Goal: Book appointment/travel/reservation

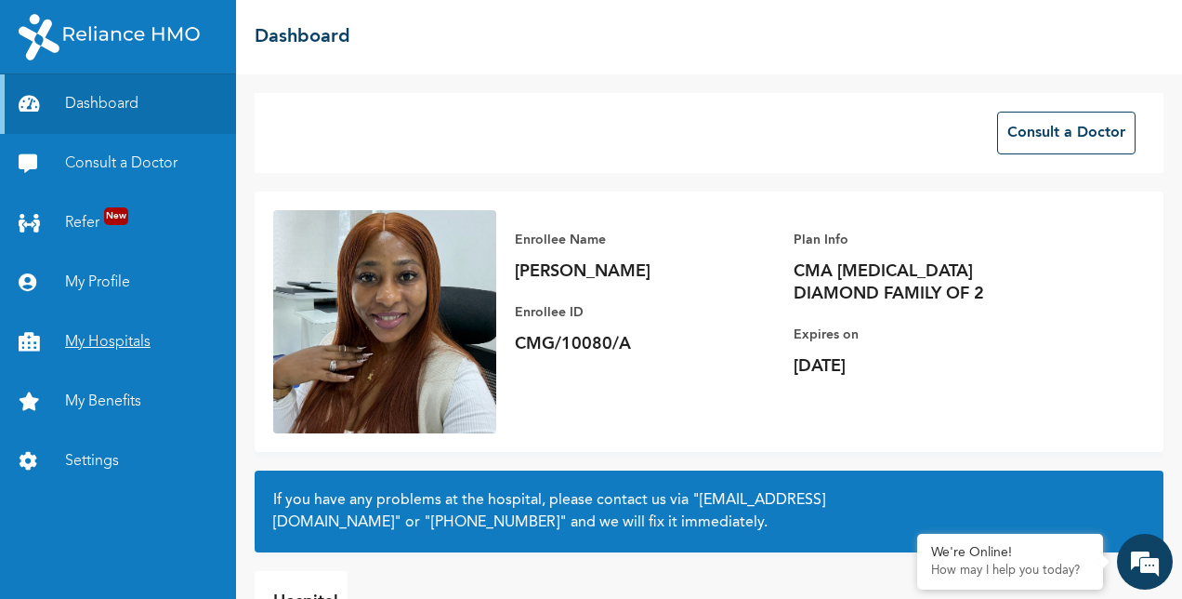
scroll to position [121, 0]
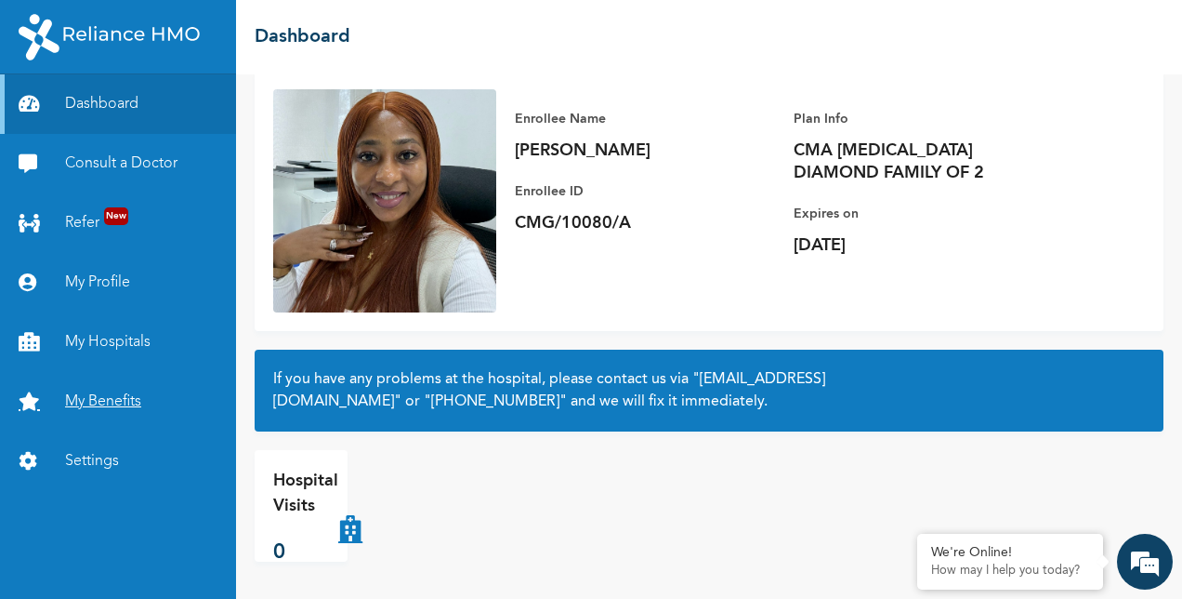
click at [106, 400] on link "My Benefits" at bounding box center [118, 401] width 236 height 59
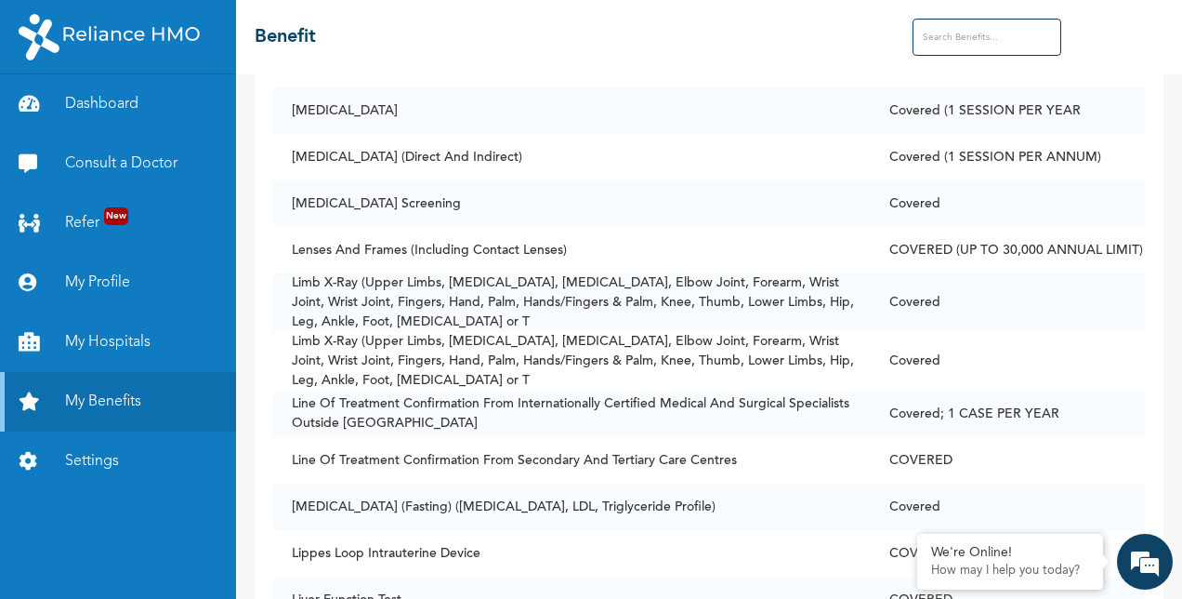
scroll to position [7185, 0]
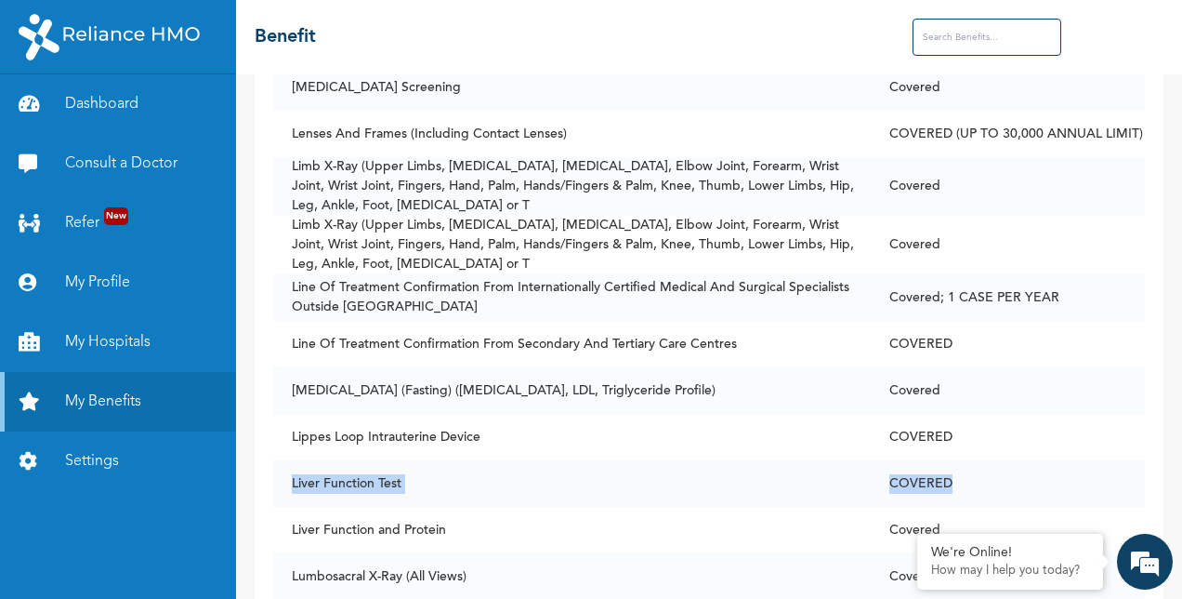
drag, startPoint x: 1171, startPoint y: 329, endPoint x: 1083, endPoint y: 435, distance: 137.9
click at [1083, 435] on tbody "24 Hour Creatinine Clearance Covered ALT (Sgpt) Serum Covered AST (Sgot) Serum …" at bounding box center [709, 448] width 872 height 14757
drag, startPoint x: 1083, startPoint y: 435, endPoint x: 1121, endPoint y: 214, distance: 224.4
click at [1121, 216] on td "Covered" at bounding box center [1008, 245] width 274 height 59
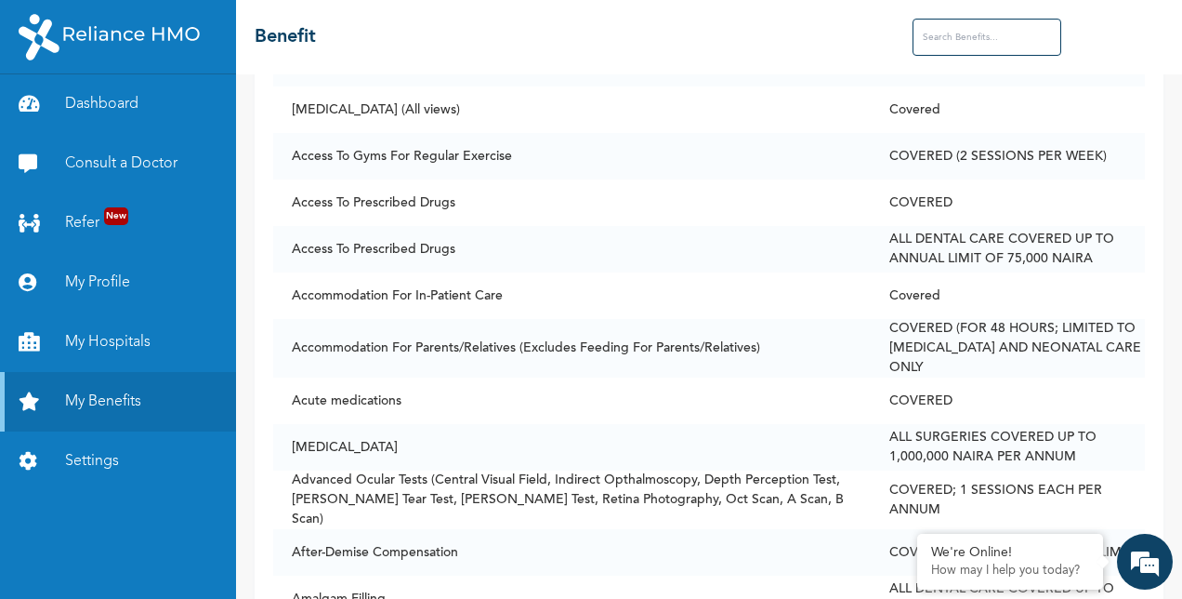
scroll to position [0, 0]
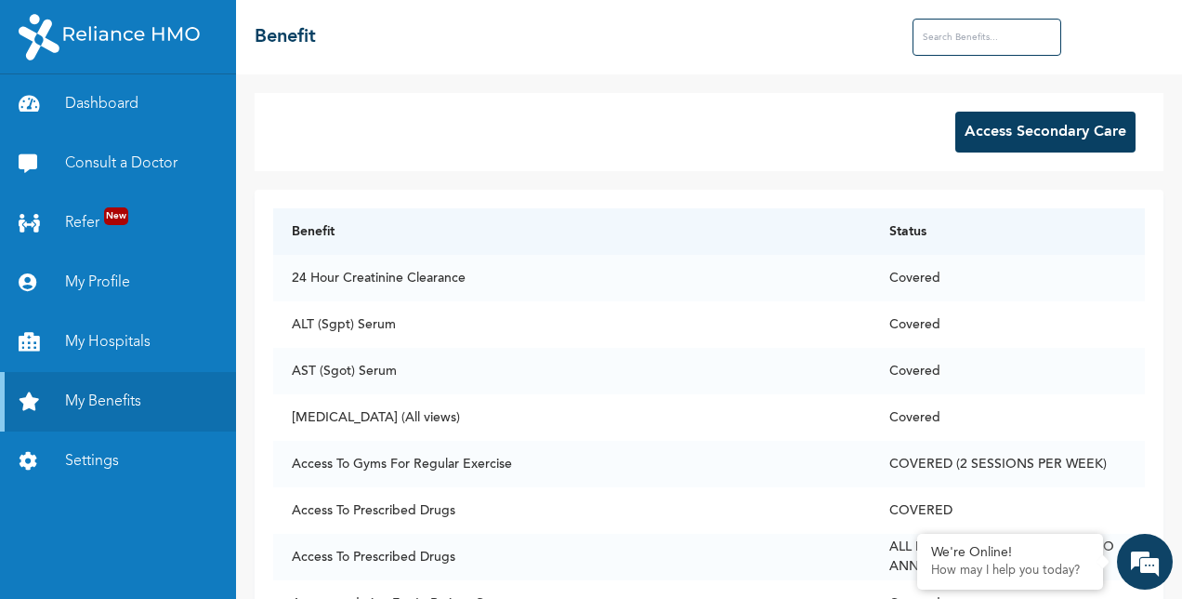
click at [1002, 45] on input "text" at bounding box center [987, 37] width 149 height 37
click at [1046, 128] on button "Access Secondary Care" at bounding box center [1045, 132] width 180 height 41
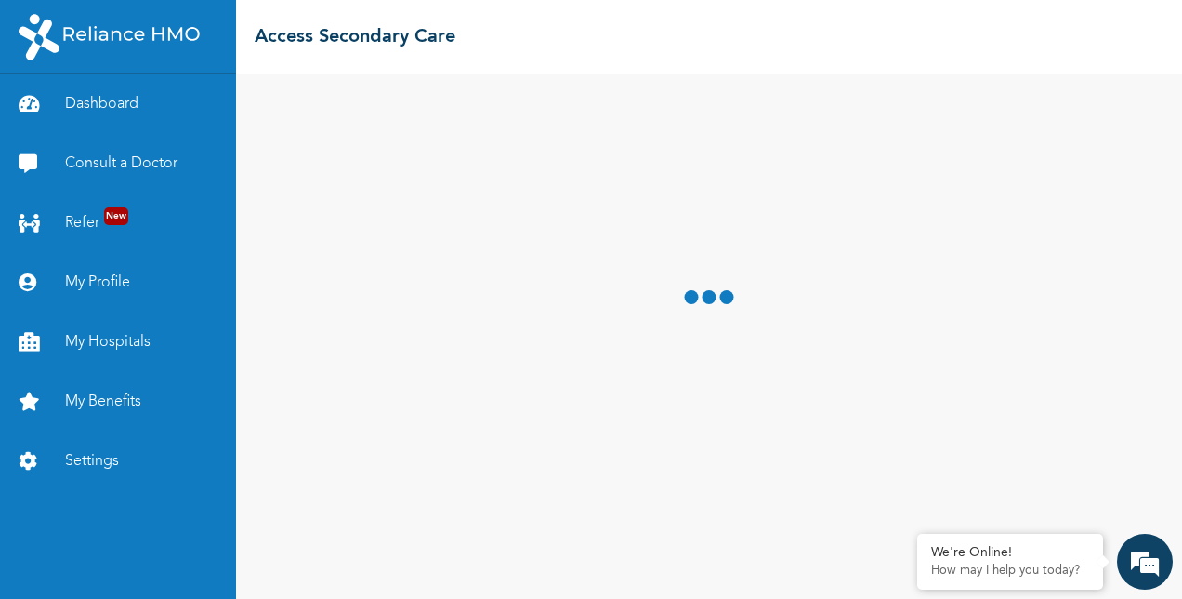
click at [1046, 128] on div at bounding box center [709, 336] width 946 height 524
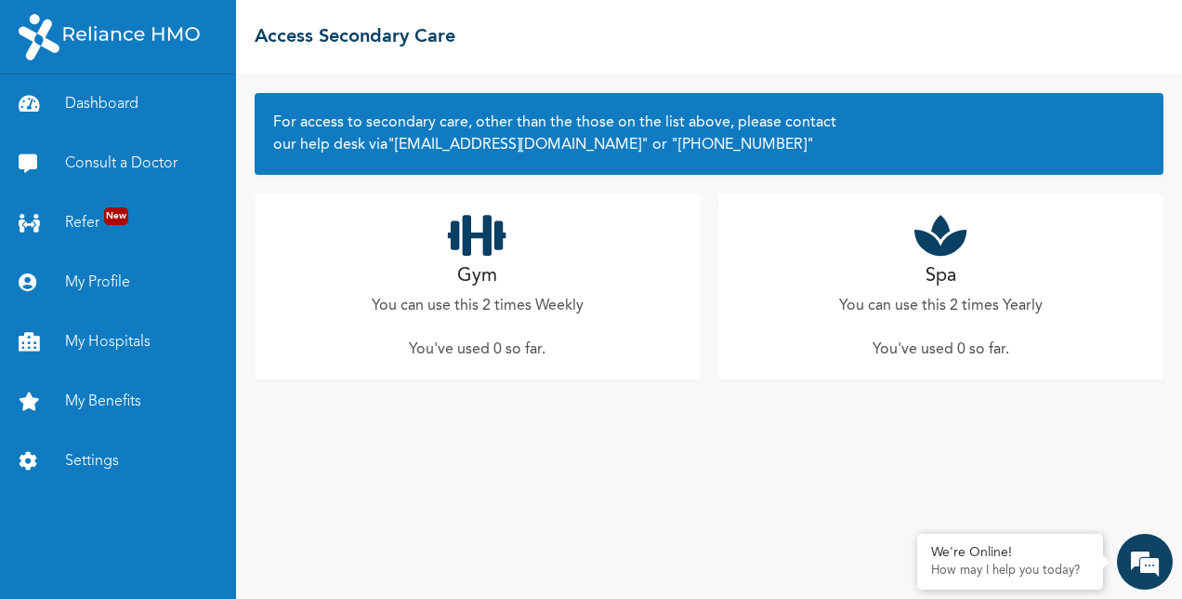
click at [941, 267] on h2 "Spa" at bounding box center [941, 276] width 31 height 28
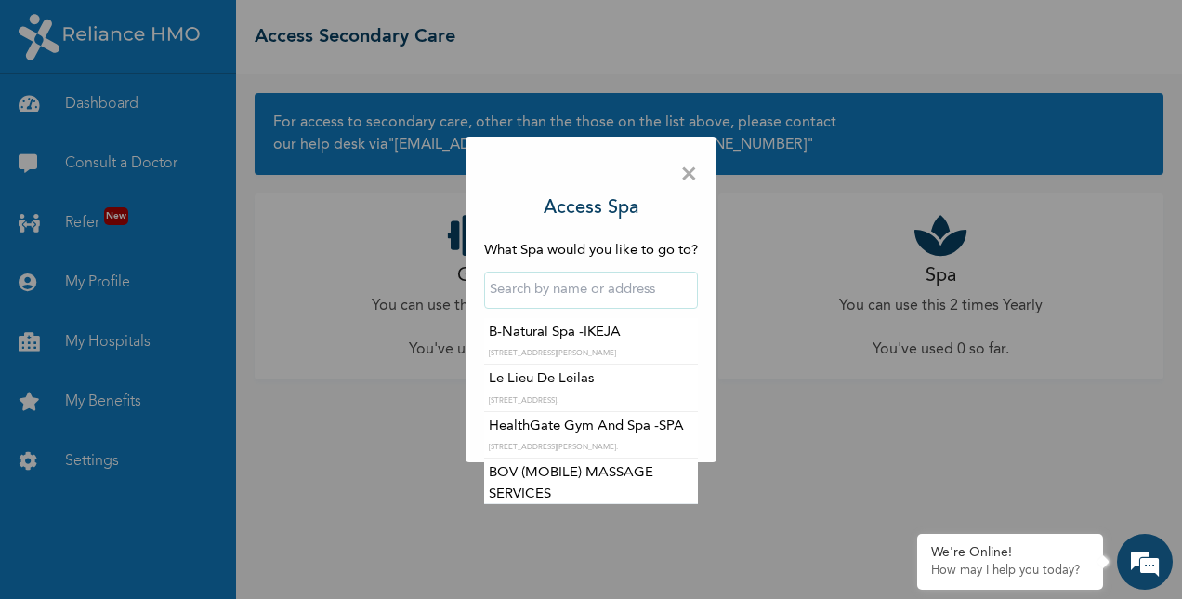
click at [580, 288] on input "text" at bounding box center [591, 289] width 214 height 37
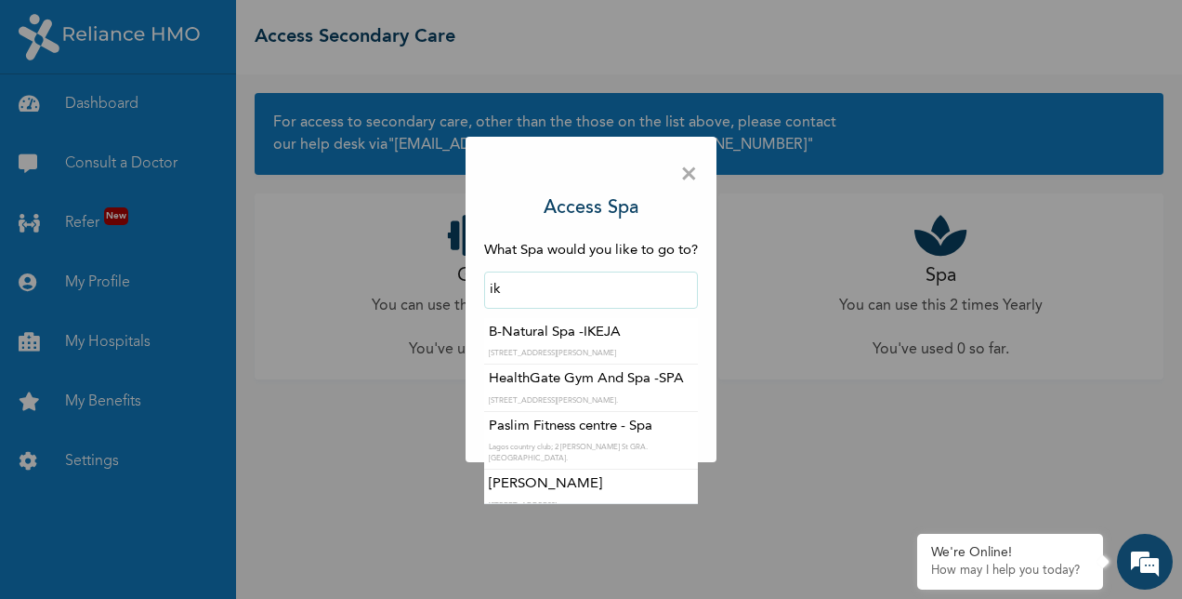
type input "i"
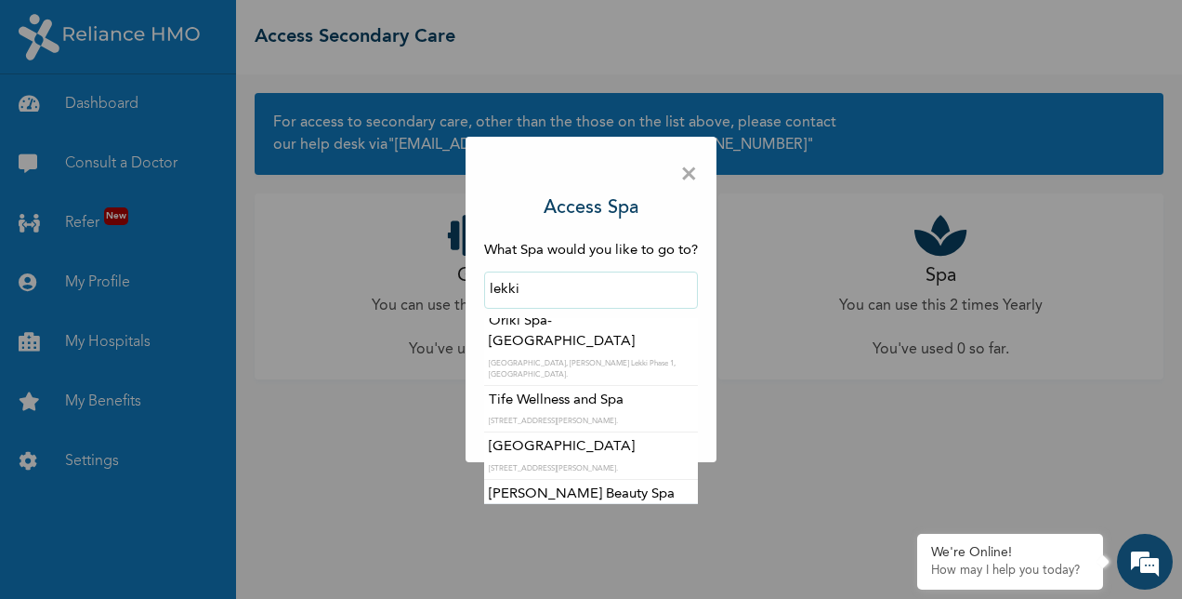
scroll to position [878, 0]
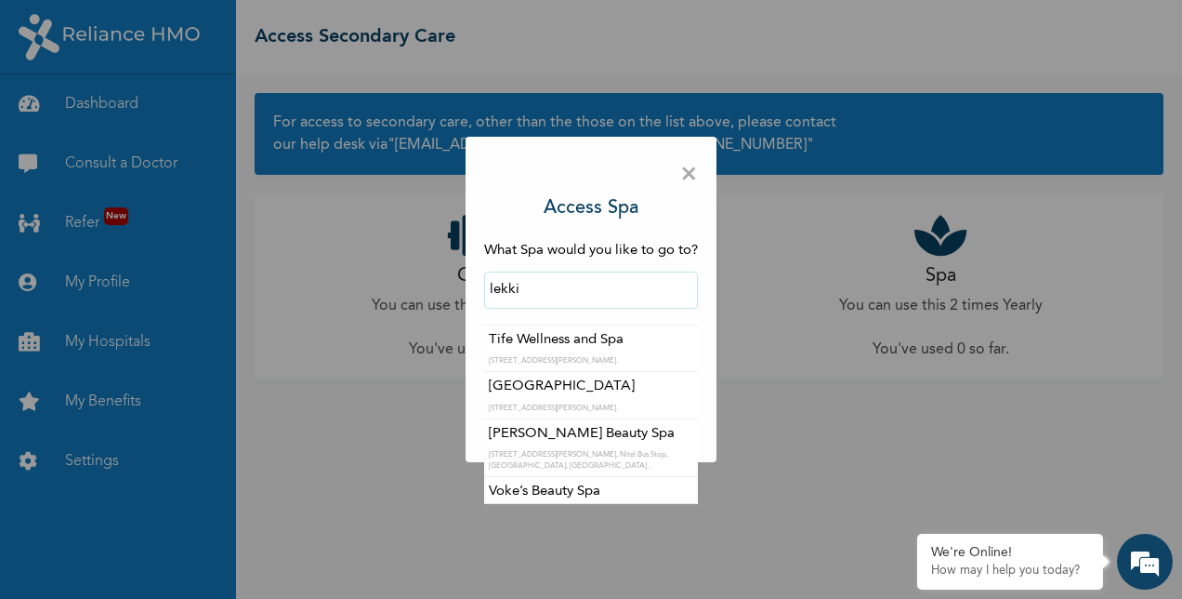
drag, startPoint x: 546, startPoint y: 287, endPoint x: 446, endPoint y: 283, distance: 99.6
click at [446, 283] on div "× Access Spa What Spa would you like to go to? lekki Ace Beauty Bar plot 14 [PE…" at bounding box center [591, 299] width 1182 height 599
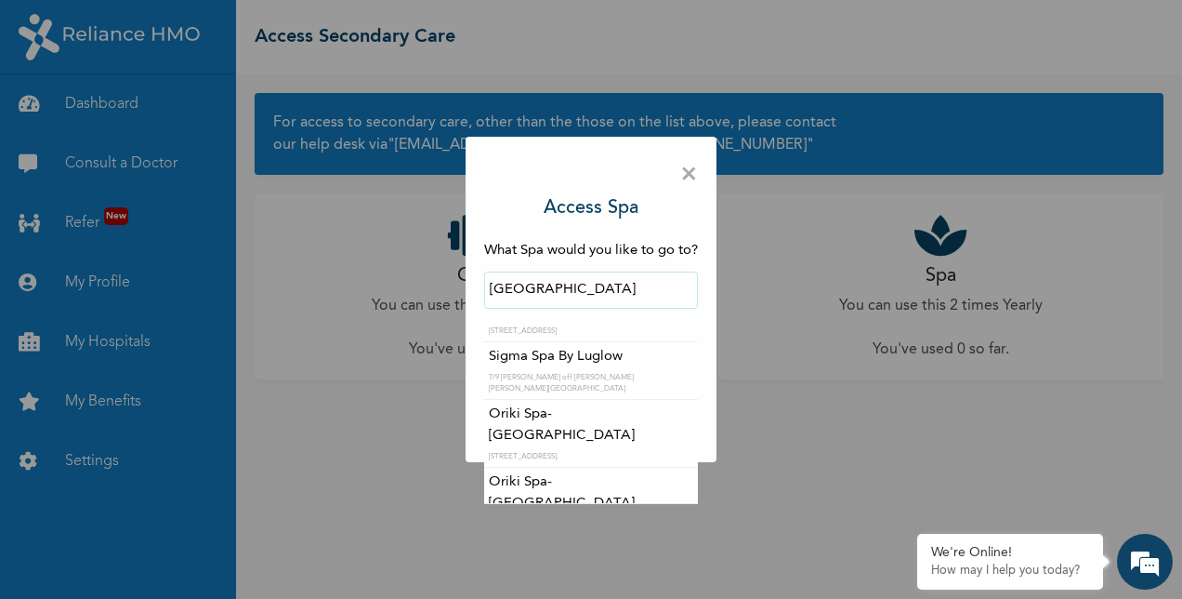
scroll to position [0, 0]
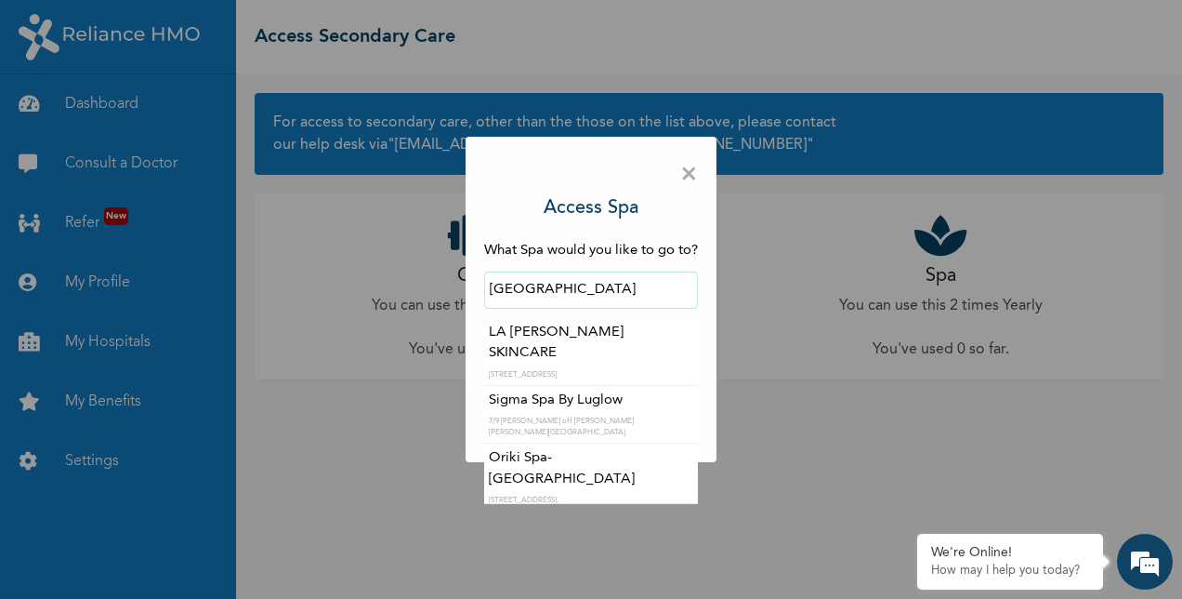
type input "[GEOGRAPHIC_DATA]"
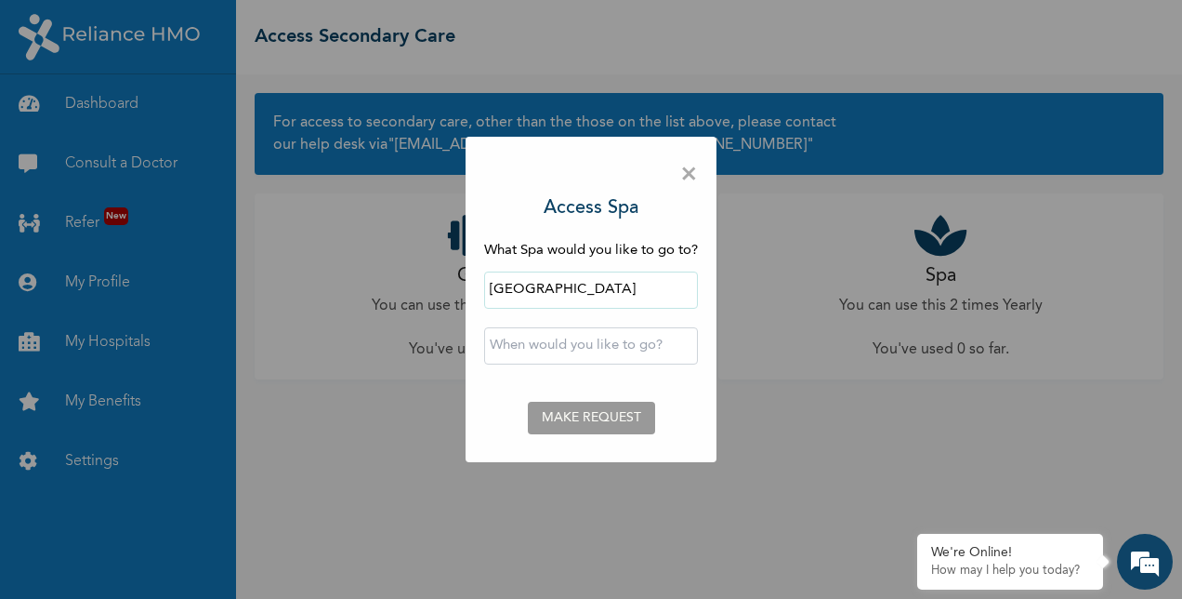
click at [695, 172] on span "×" at bounding box center [689, 174] width 18 height 39
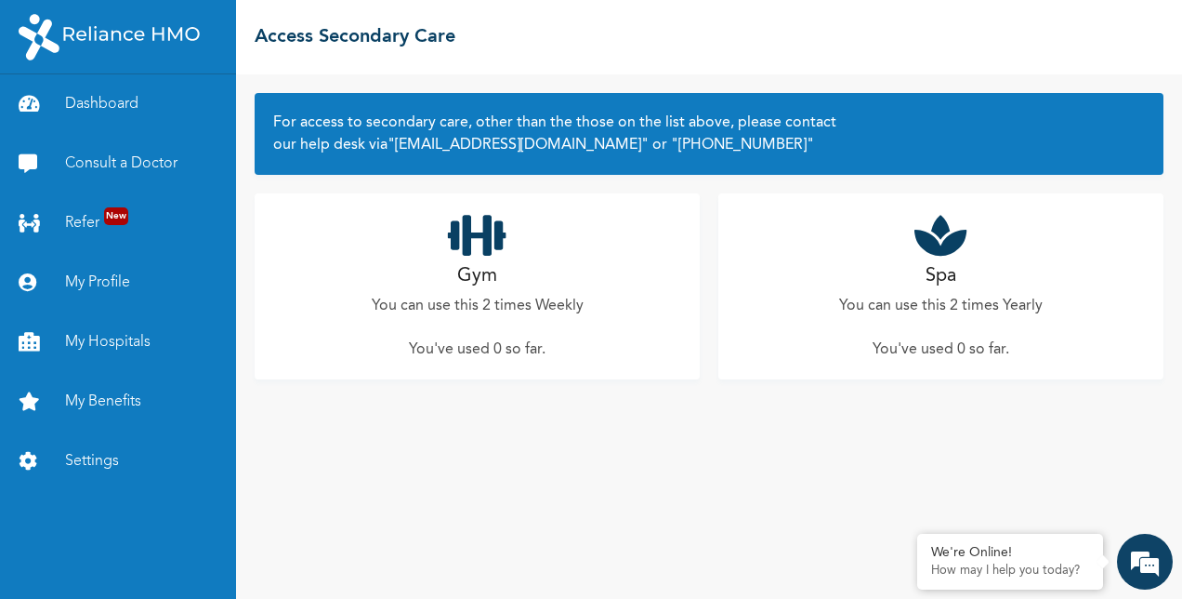
click at [473, 281] on h2 "Gym" at bounding box center [477, 276] width 40 height 28
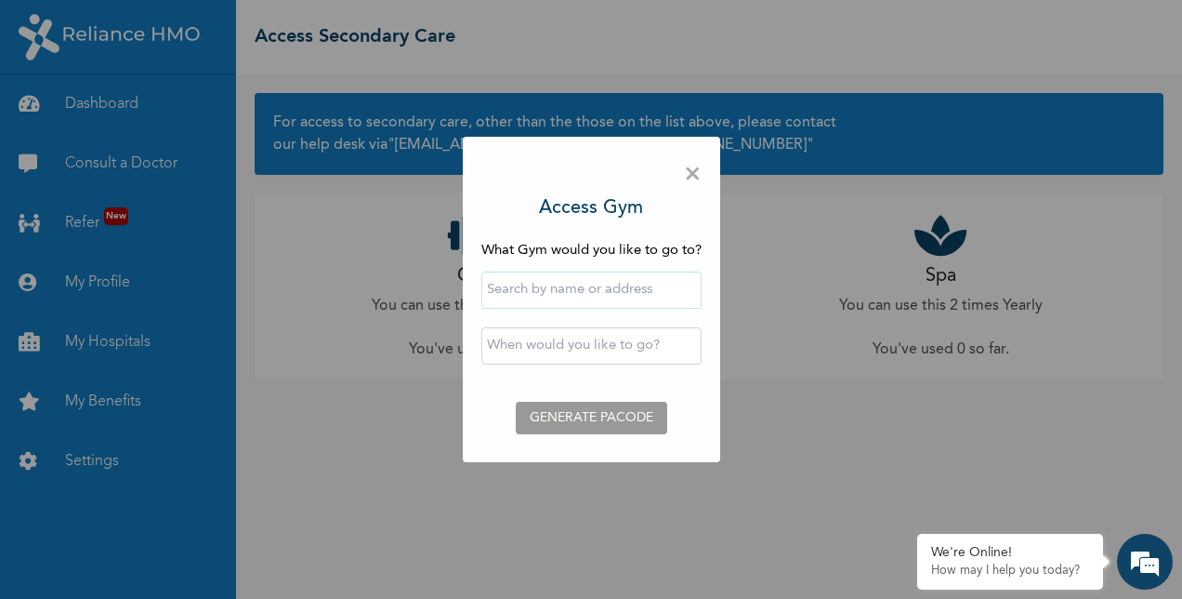
click at [599, 291] on input "text" at bounding box center [591, 289] width 220 height 37
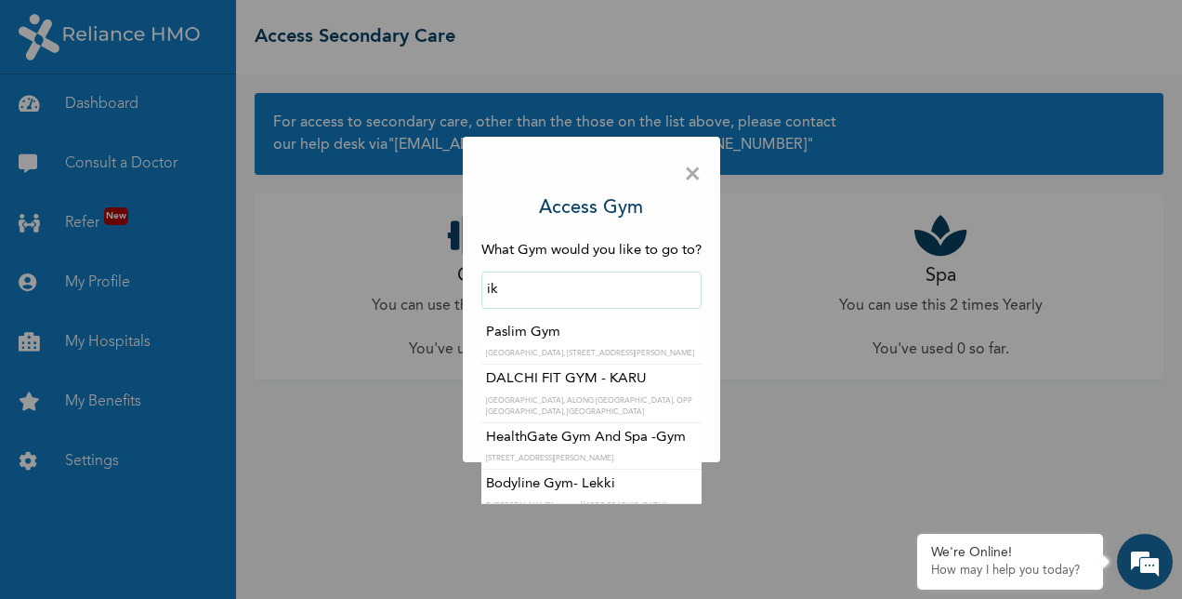
type input "i"
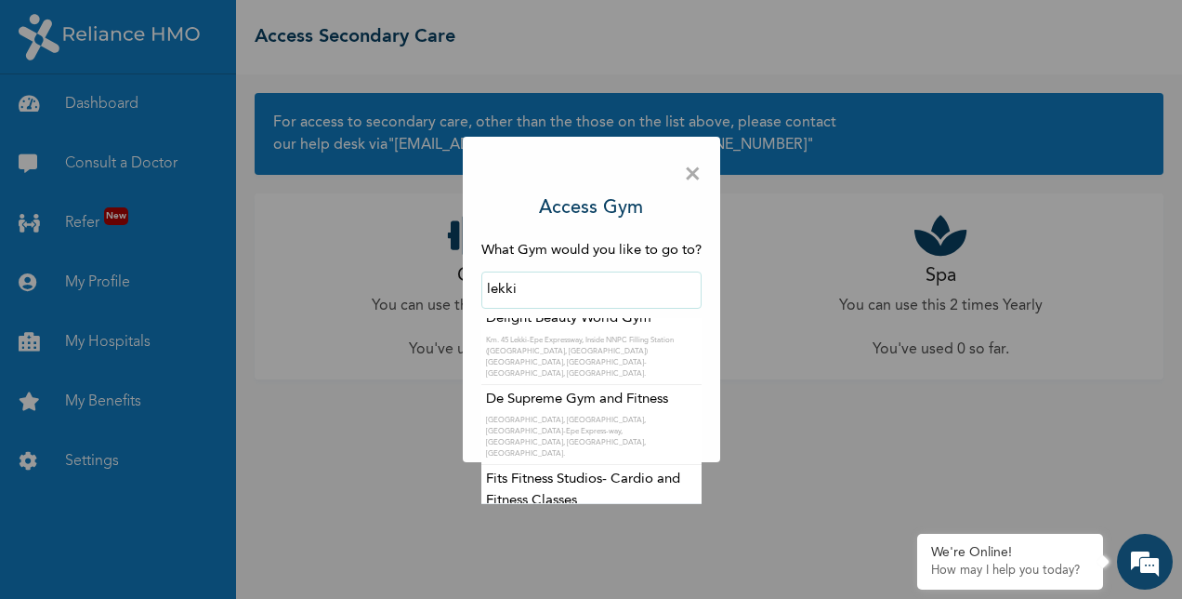
scroll to position [548, 0]
type input "lekki"
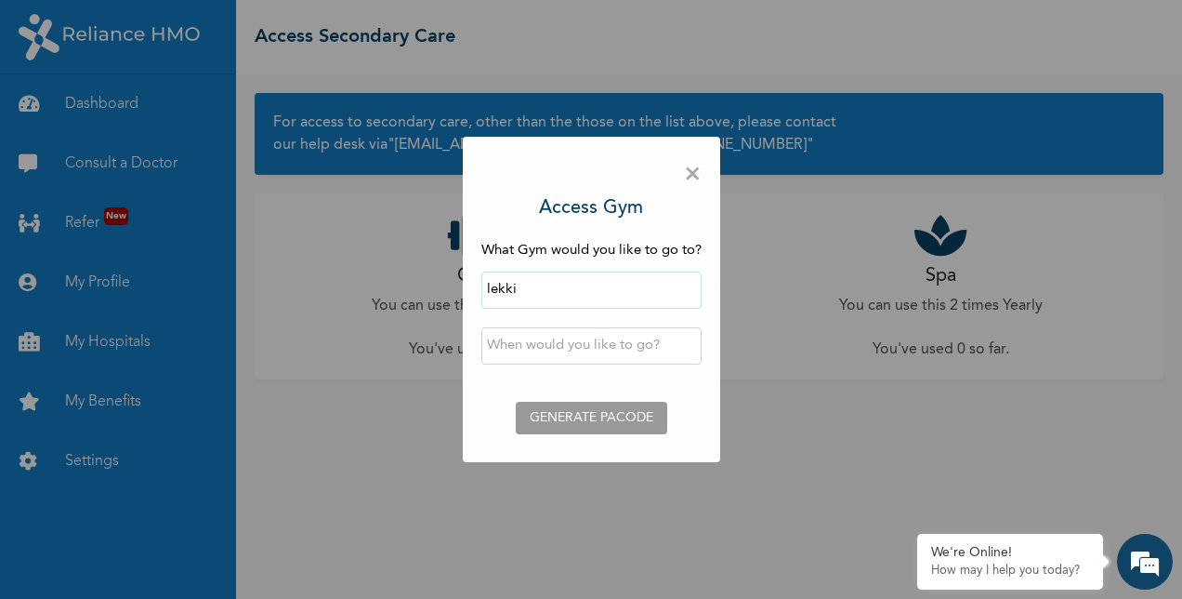
click at [703, 175] on div "× Access Gym What Gym would you like to go to? lekki ‹ [DATE] › Su Mo Tu We Th …" at bounding box center [591, 299] width 257 height 325
click at [693, 175] on span "×" at bounding box center [693, 174] width 18 height 39
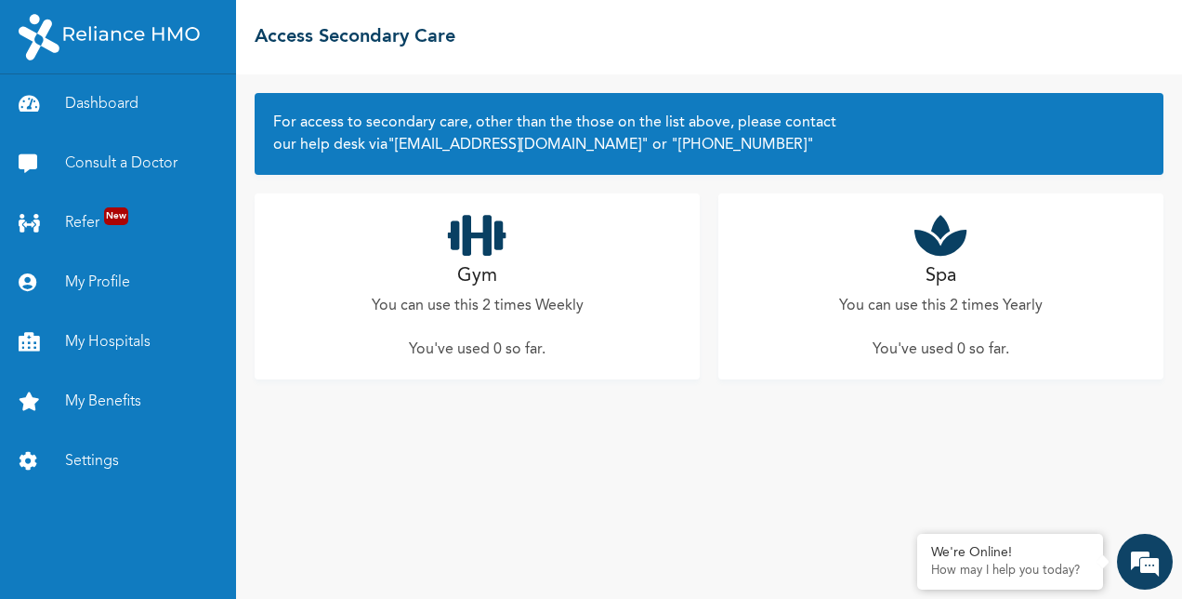
click at [496, 274] on h2 "Gym" at bounding box center [477, 276] width 40 height 28
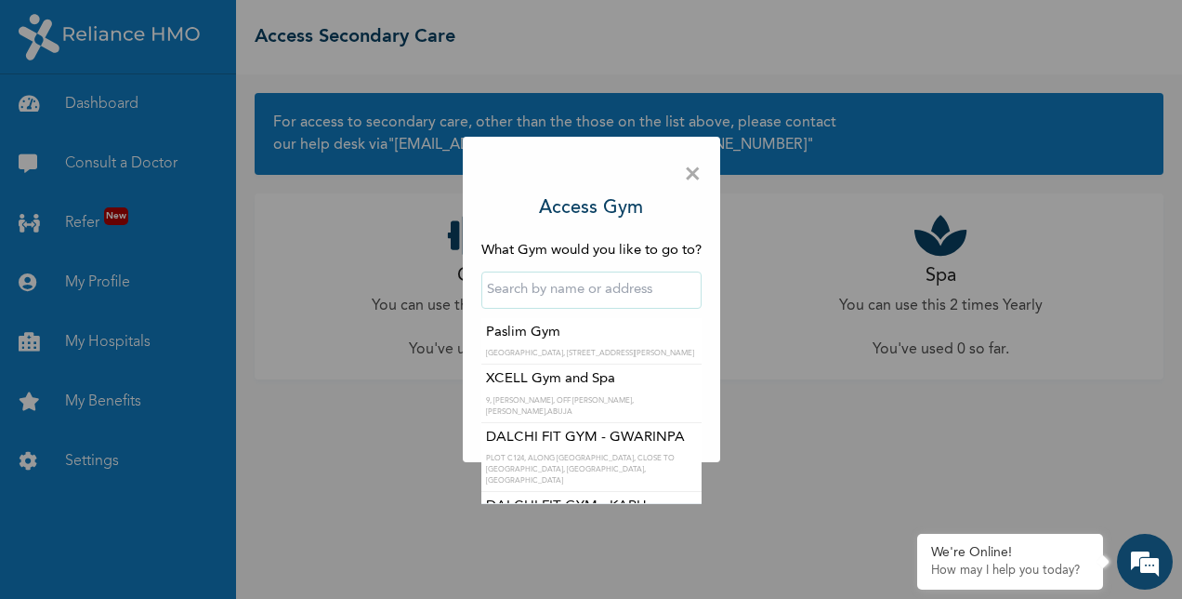
click at [601, 282] on input "text" at bounding box center [591, 289] width 220 height 37
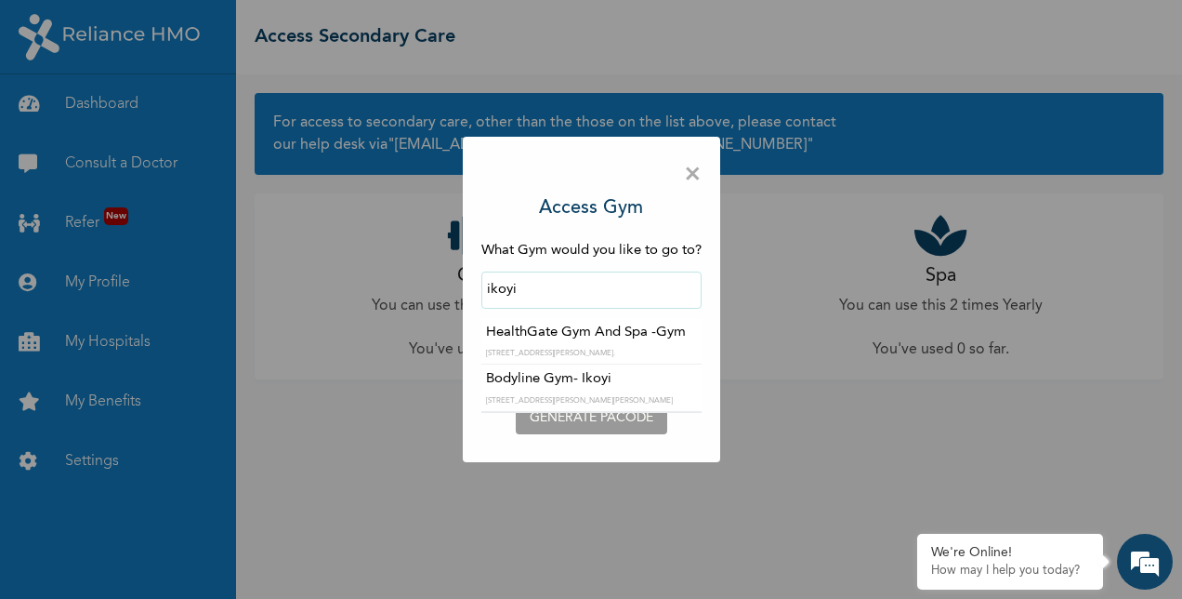
type input "HealthGate Gym And Spa -Gym"
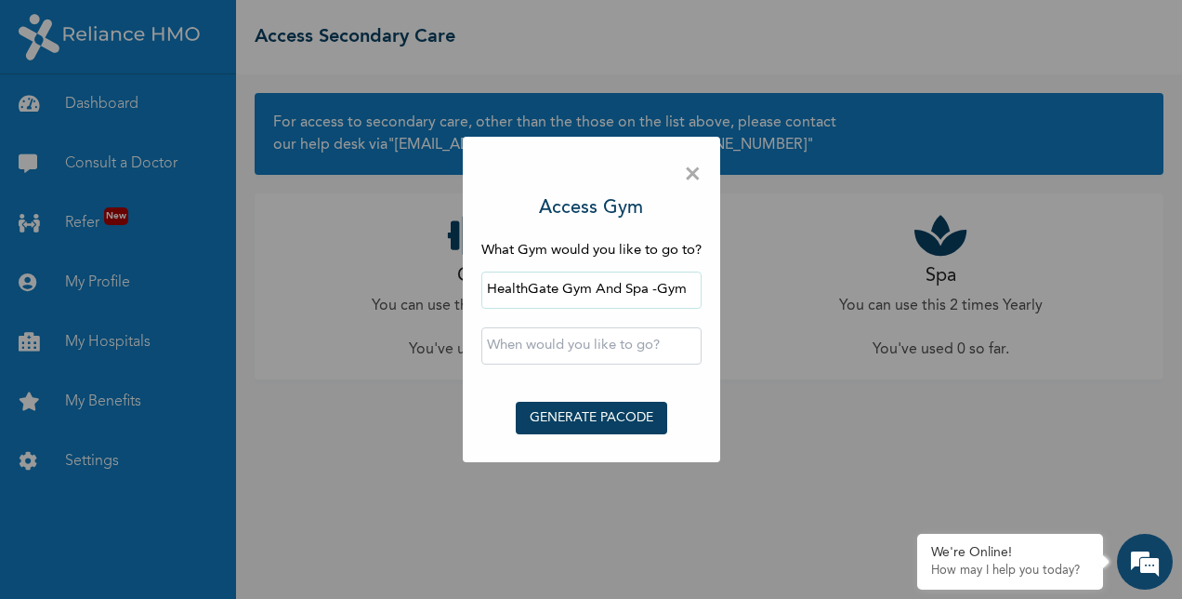
click at [598, 349] on input "text" at bounding box center [591, 345] width 220 height 37
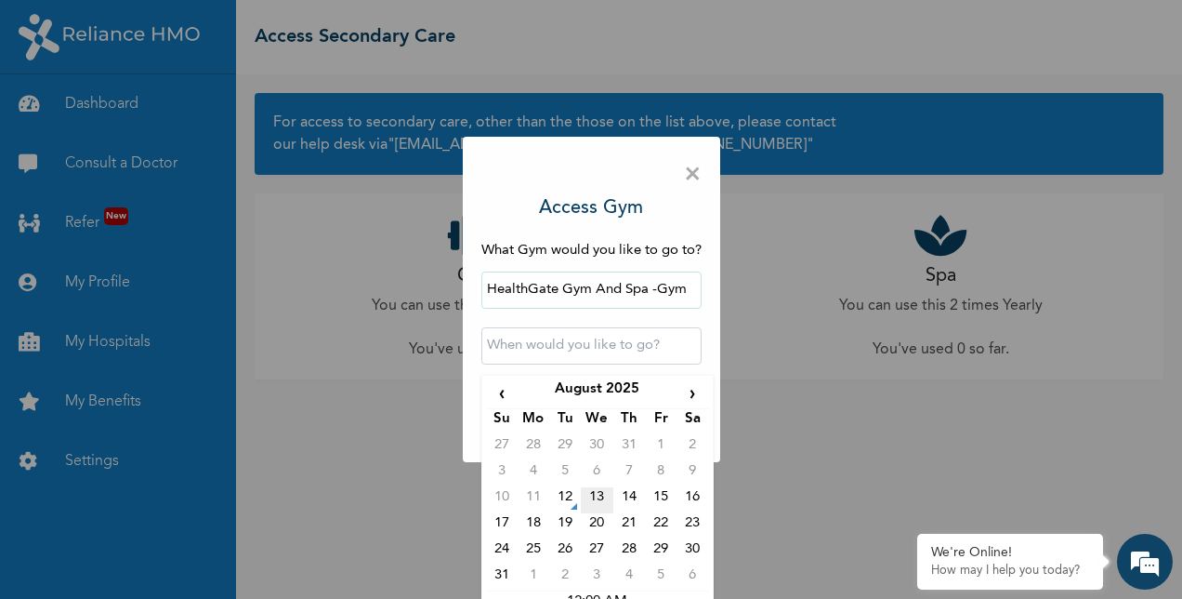
click at [596, 492] on td "13" at bounding box center [597, 500] width 32 height 26
type input "[DATE] 12:00 AM"
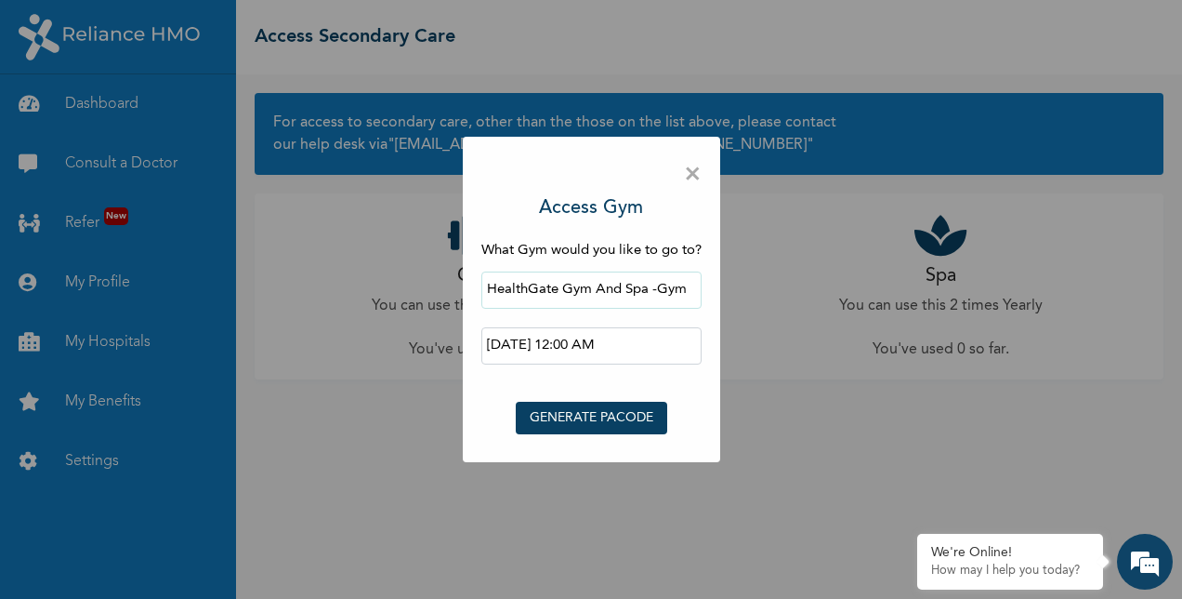
click at [698, 170] on span "×" at bounding box center [693, 174] width 18 height 39
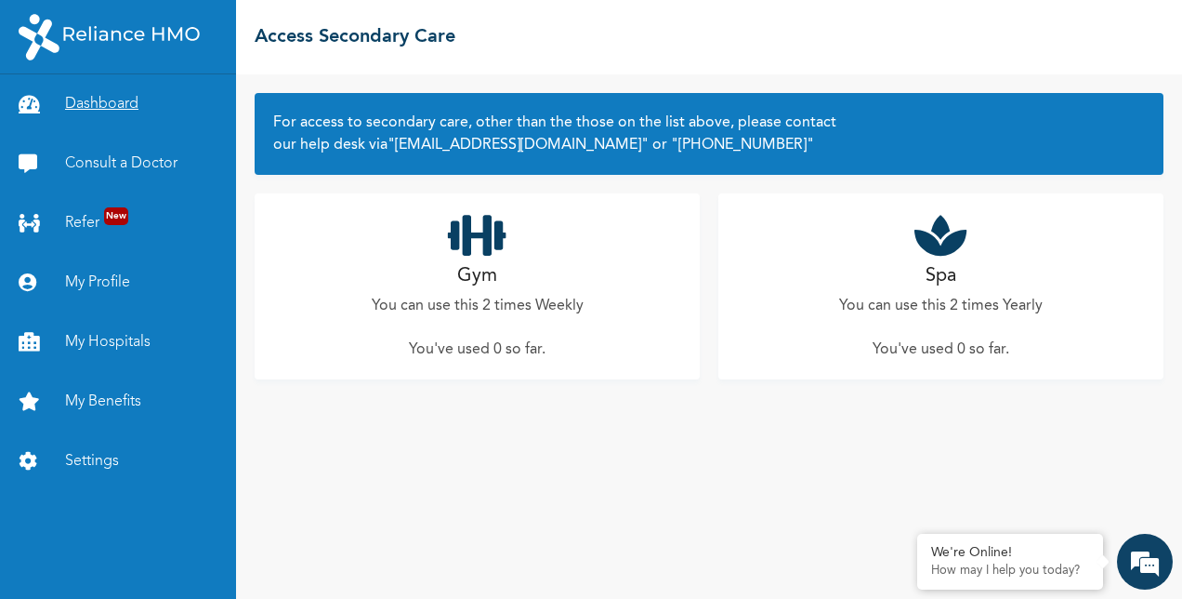
click at [96, 99] on link "Dashboard" at bounding box center [118, 103] width 236 height 59
